Goal: Information Seeking & Learning: Learn about a topic

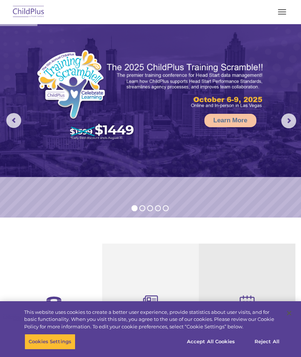
click at [271, 22] on nav "Download Support | Schedule A Demo  MENU MENU Software ChildPlus: The original…" at bounding box center [150, 12] width 301 height 24
select select "MEDIUM"
click at [280, 13] on button "button" at bounding box center [282, 12] width 16 height 12
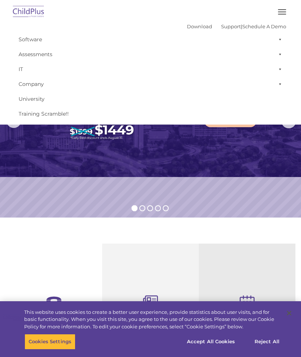
click at [145, 176] on img at bounding box center [150, 100] width 301 height 153
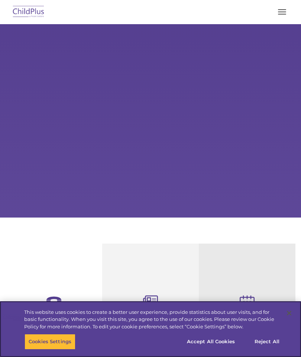
select select "MEDIUM"
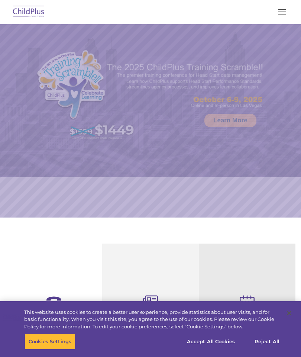
select select "MEDIUM"
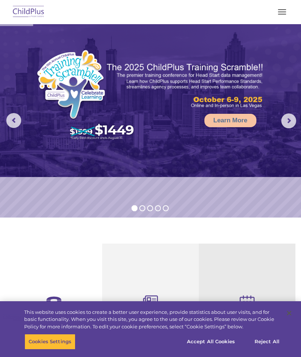
click at [281, 12] on span "button" at bounding box center [282, 12] width 8 height 1
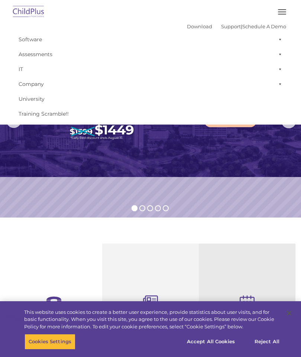
click at [237, 186] on rs-slide "Learn More" at bounding box center [150, 120] width 301 height 193
click at [250, 241] on section "Reliable Customer Support Need help with ChildPlus? We offer many convenient wa…" at bounding box center [150, 357] width 301 height 280
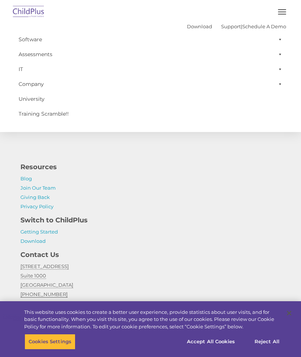
scroll to position [824, 0]
